Goal: Information Seeking & Learning: Learn about a topic

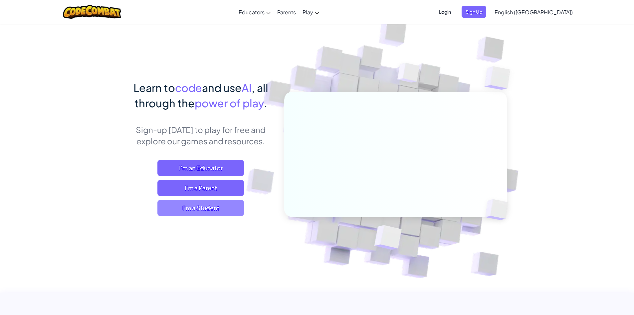
click at [227, 208] on span "I'm a Student" at bounding box center [200, 208] width 87 height 16
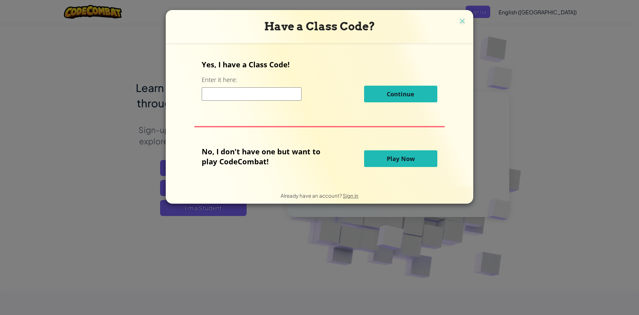
click at [393, 160] on span "Play Now" at bounding box center [401, 158] width 28 height 8
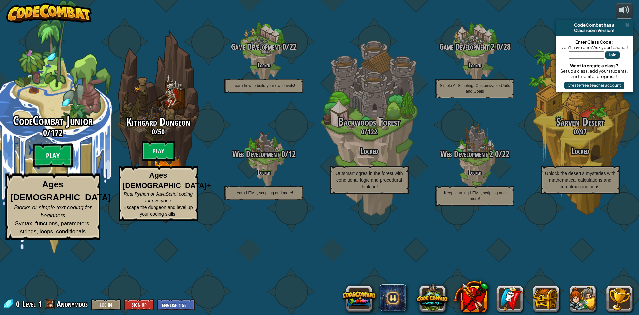
click at [53, 167] on btn "Play" at bounding box center [53, 155] width 40 height 24
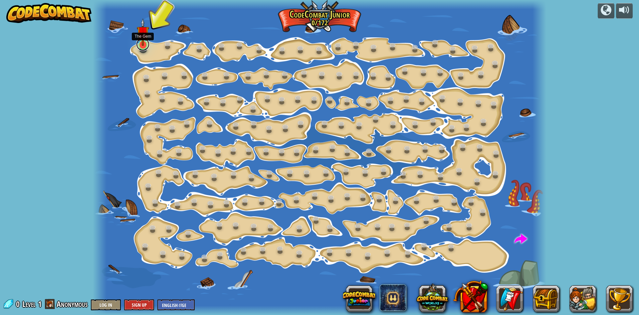
click at [140, 47] on link at bounding box center [142, 44] width 13 height 13
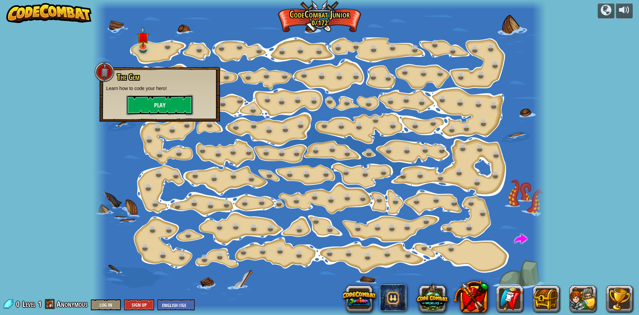
drag, startPoint x: 178, startPoint y: 113, endPoint x: 179, endPoint y: 108, distance: 4.7
click at [179, 108] on button "Play" at bounding box center [160, 105] width 67 height 20
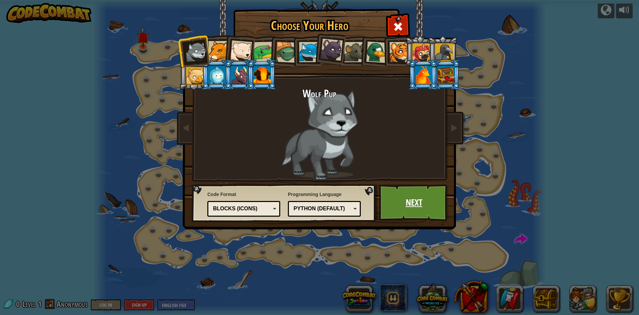
click at [408, 201] on link "Next" at bounding box center [414, 202] width 70 height 37
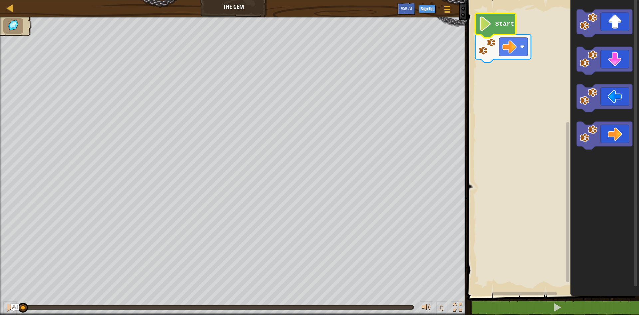
click at [494, 26] on icon "Blockly Workspace" at bounding box center [495, 25] width 41 height 24
